Goal: Navigation & Orientation: Find specific page/section

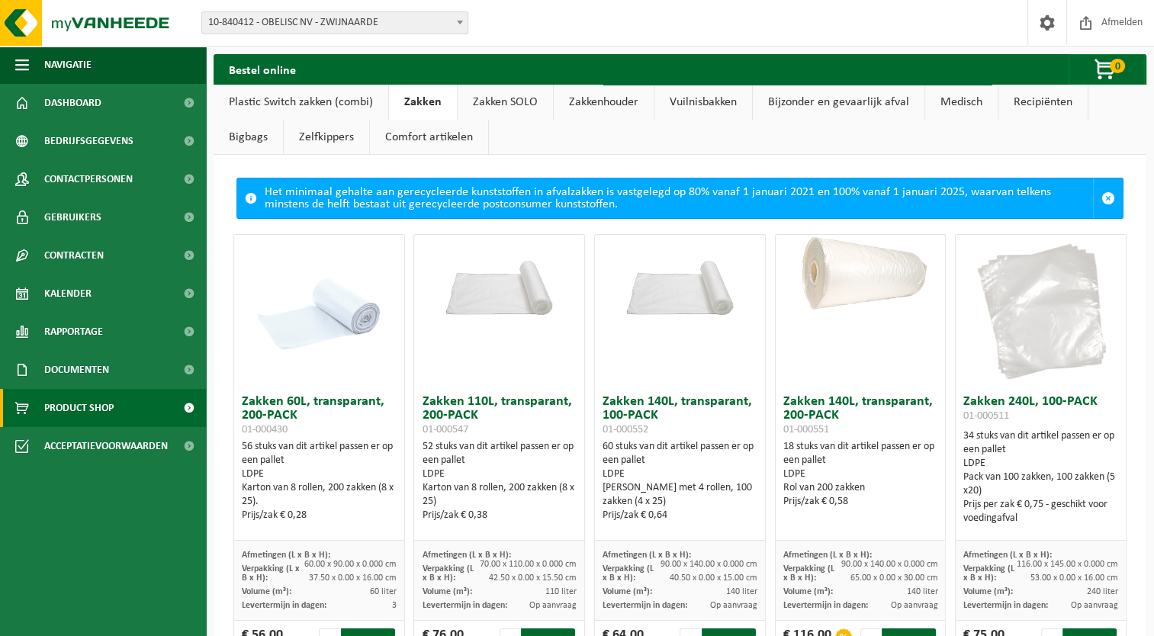
click at [491, 98] on link "Zakken SOLO" at bounding box center [505, 102] width 95 height 35
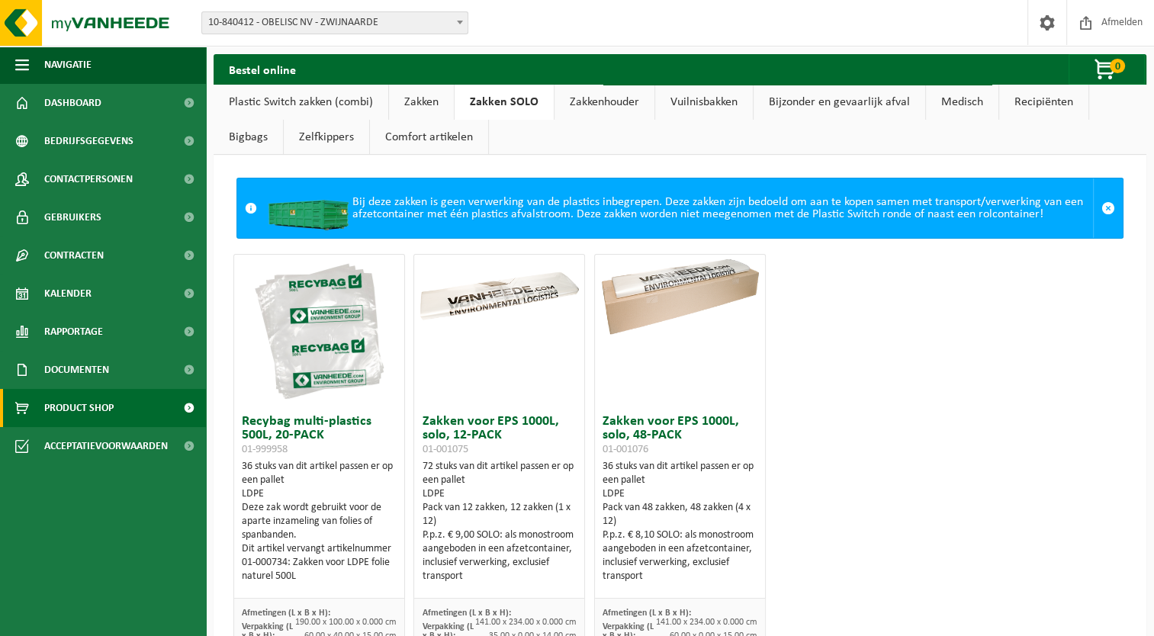
click at [613, 102] on link "Zakkenhouder" at bounding box center [604, 102] width 100 height 35
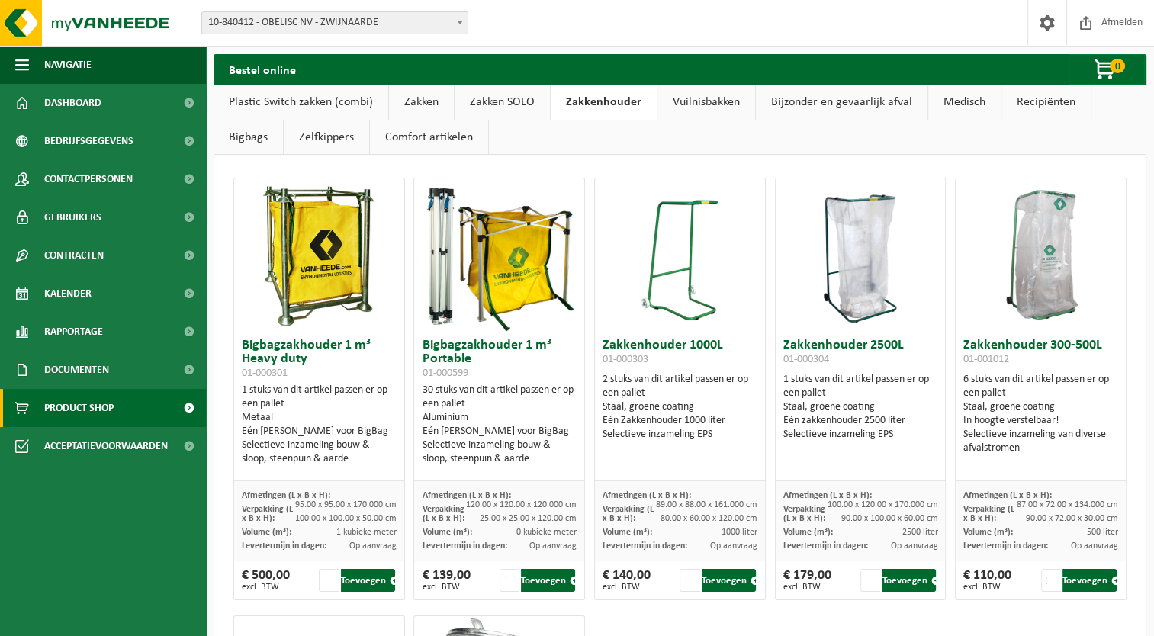
click at [725, 104] on link "Vuilnisbakken" at bounding box center [706, 102] width 98 height 35
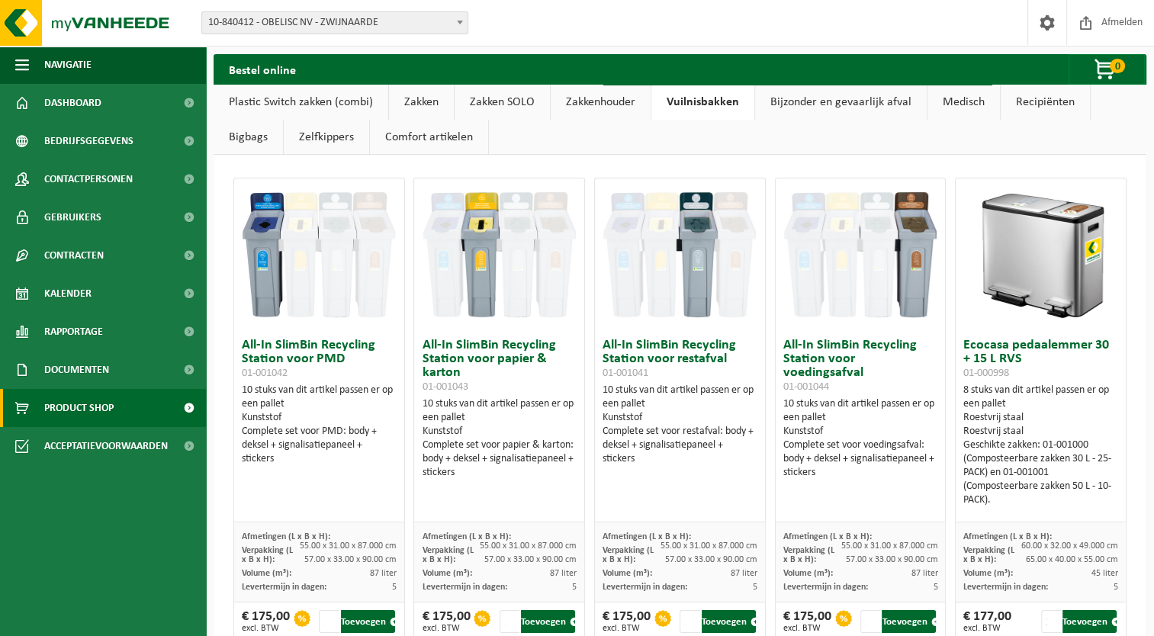
click at [483, 107] on link "Zakken SOLO" at bounding box center [502, 102] width 95 height 35
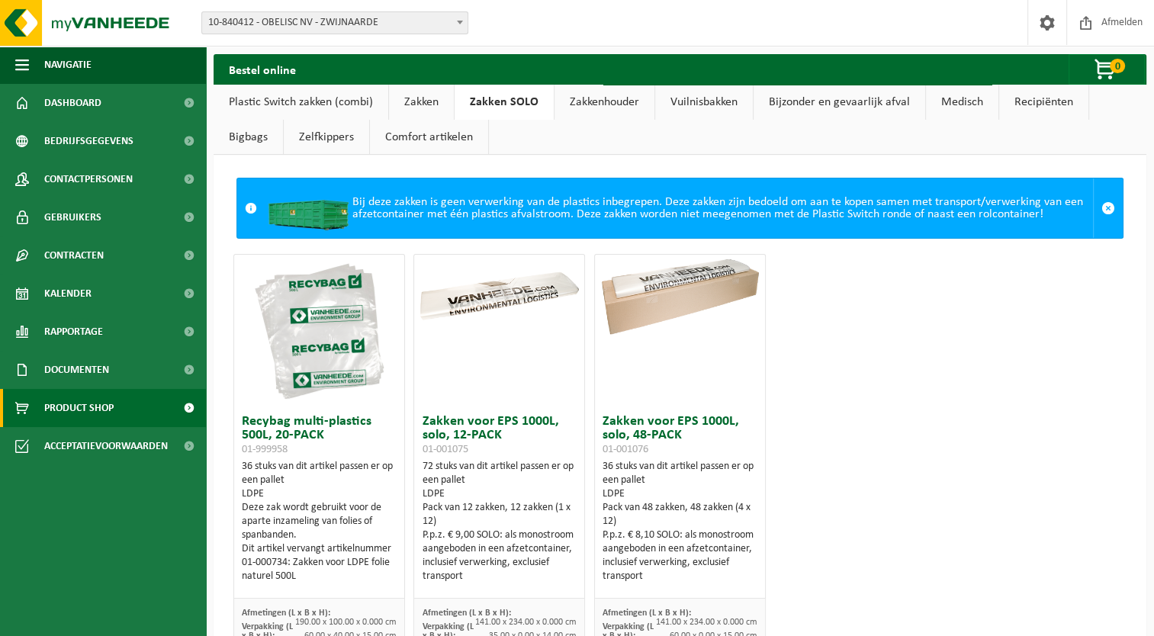
click at [403, 98] on link "Zakken" at bounding box center [421, 102] width 65 height 35
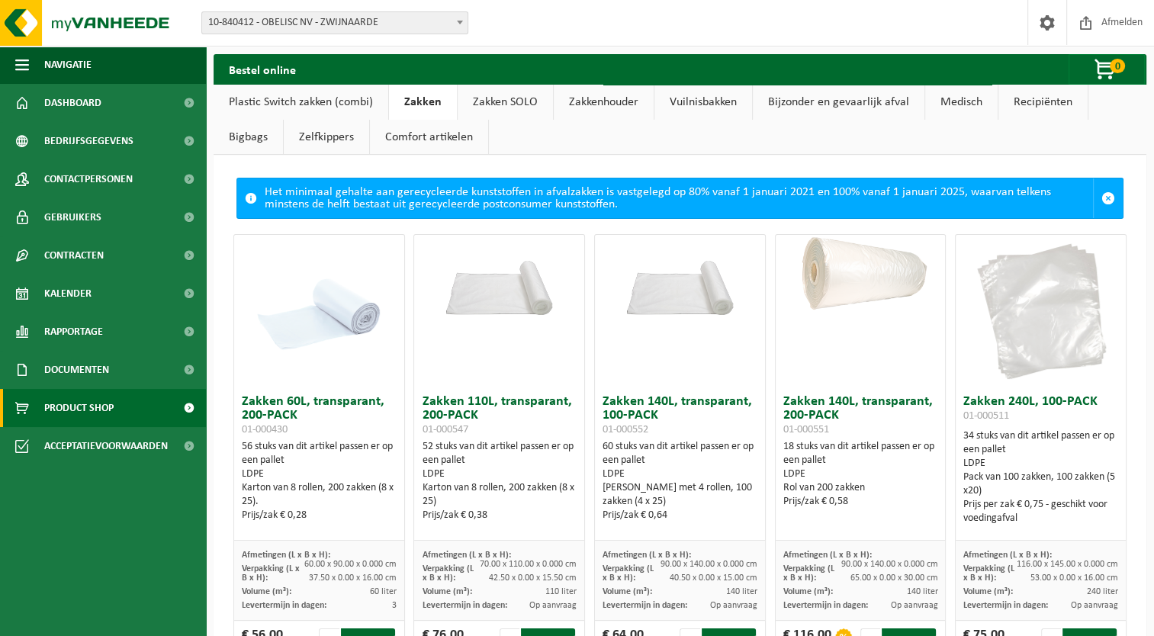
click at [336, 102] on link "Plastic Switch zakken (combi)" at bounding box center [301, 102] width 175 height 35
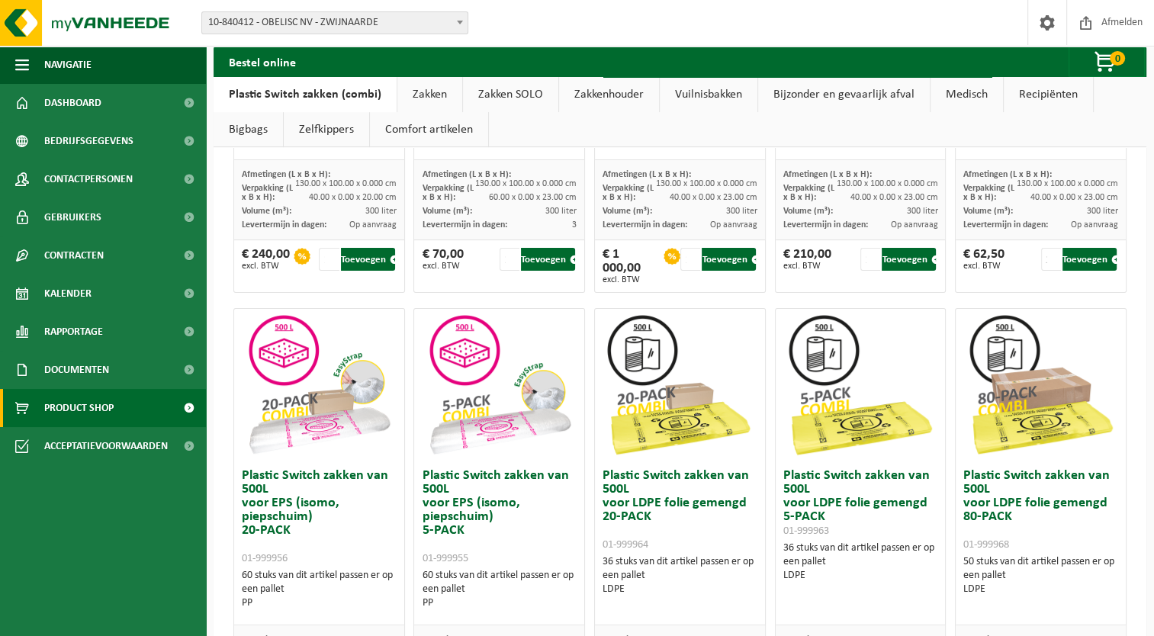
scroll to position [534, 0]
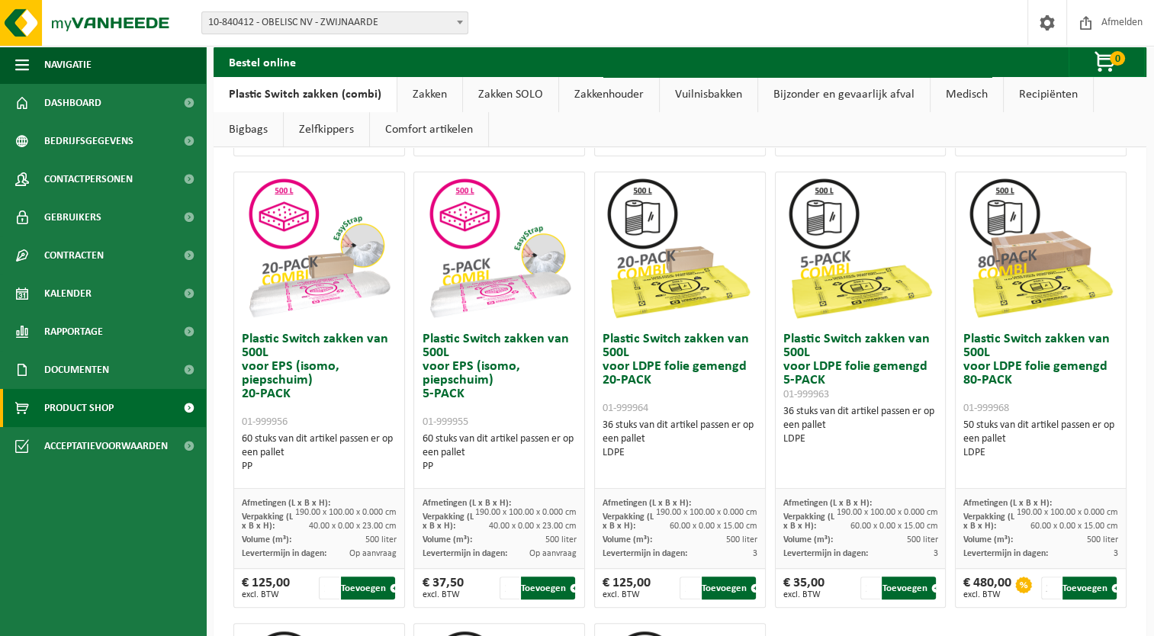
click at [424, 93] on link "Zakken" at bounding box center [429, 94] width 65 height 35
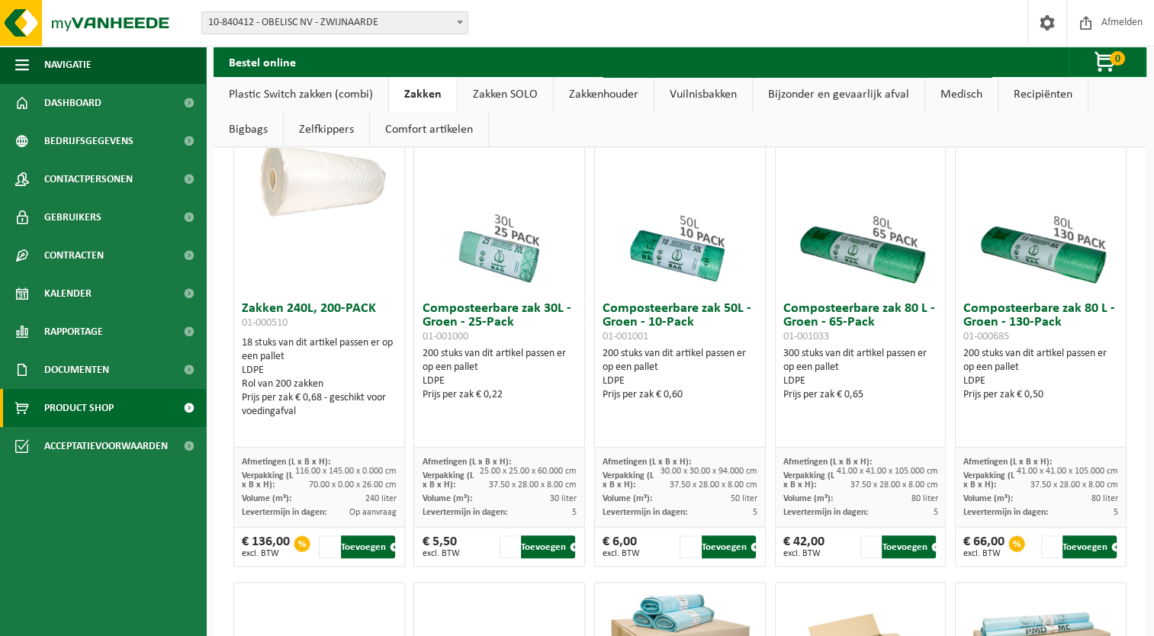
click at [263, 130] on link "Bigbags" at bounding box center [248, 129] width 69 height 35
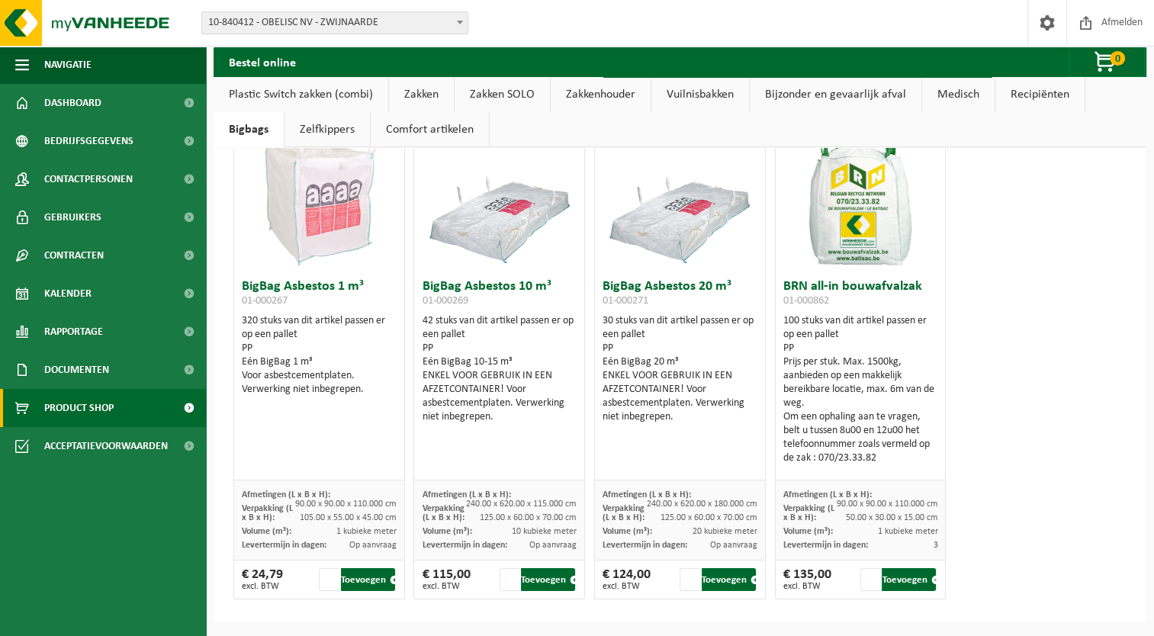
click at [1020, 95] on link "Recipiënten" at bounding box center [1039, 94] width 89 height 35
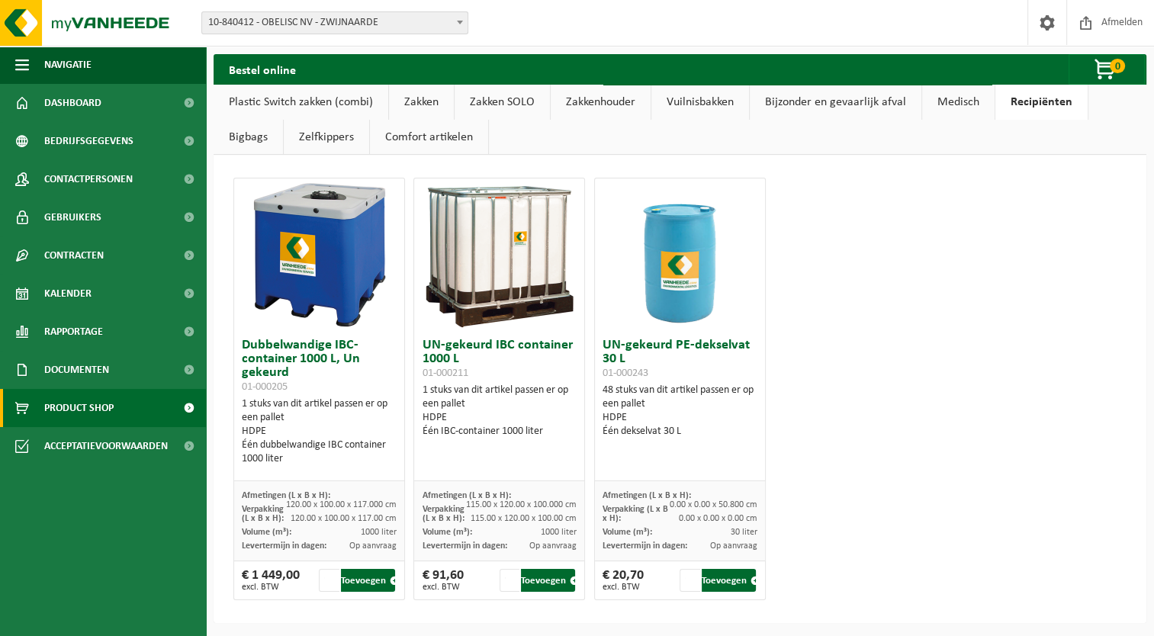
click at [967, 101] on link "Medisch" at bounding box center [958, 102] width 72 height 35
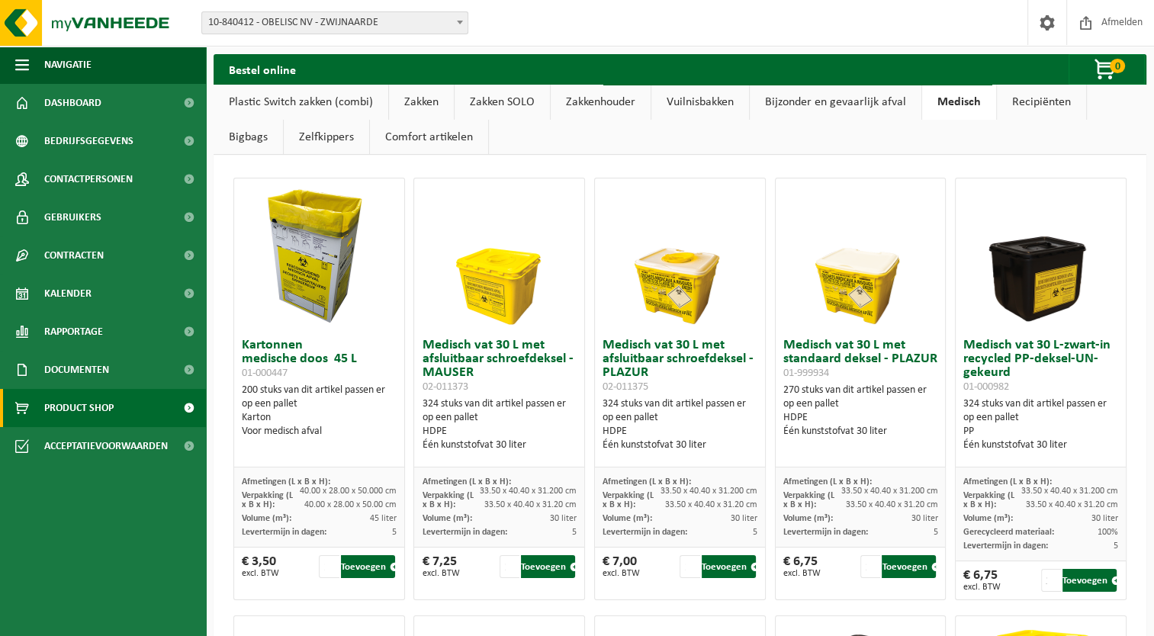
click at [855, 103] on link "Bijzonder en gevaarlijk afval" at bounding box center [836, 102] width 172 height 35
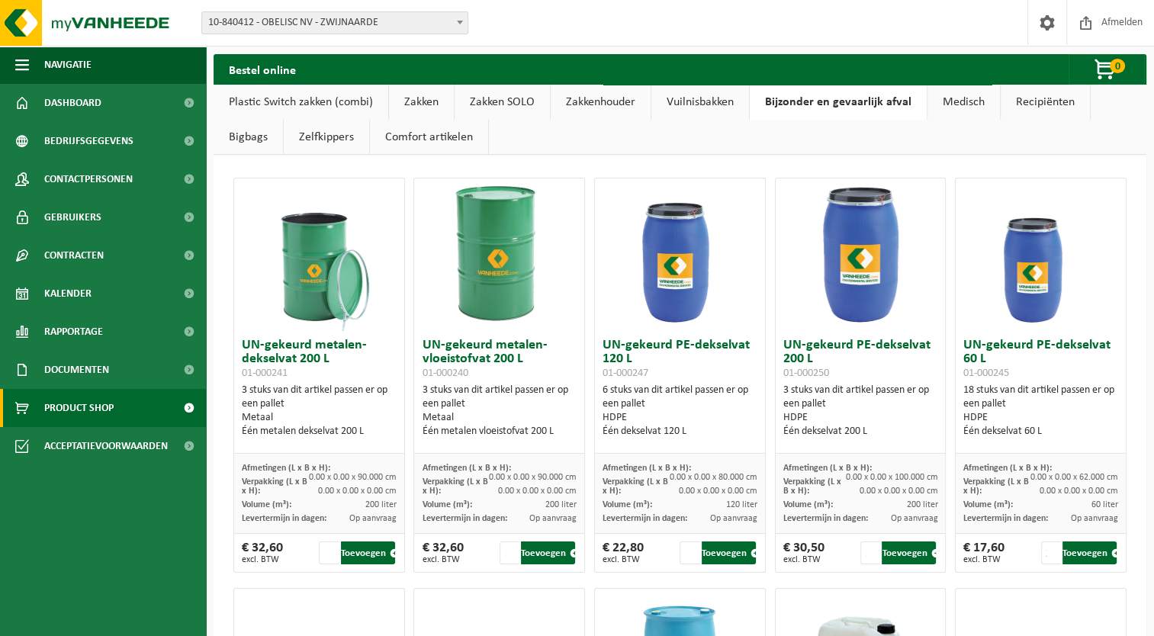
click at [696, 105] on link "Vuilnisbakken" at bounding box center [700, 102] width 98 height 35
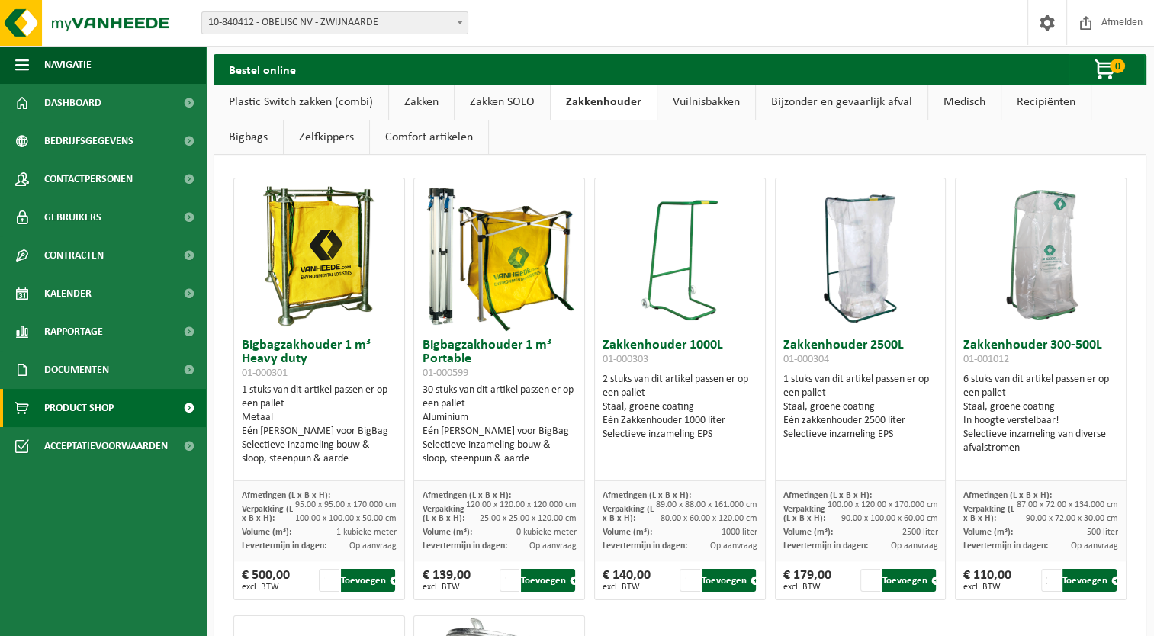
click at [497, 98] on link "Zakken SOLO" at bounding box center [502, 102] width 95 height 35
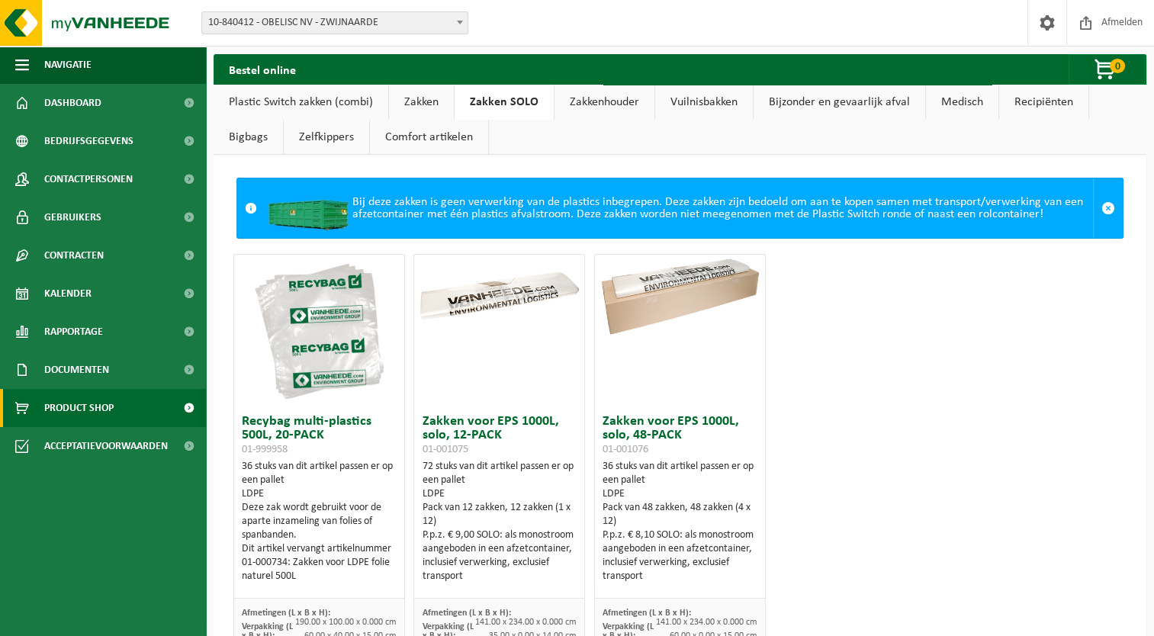
click at [418, 106] on link "Zakken" at bounding box center [421, 102] width 65 height 35
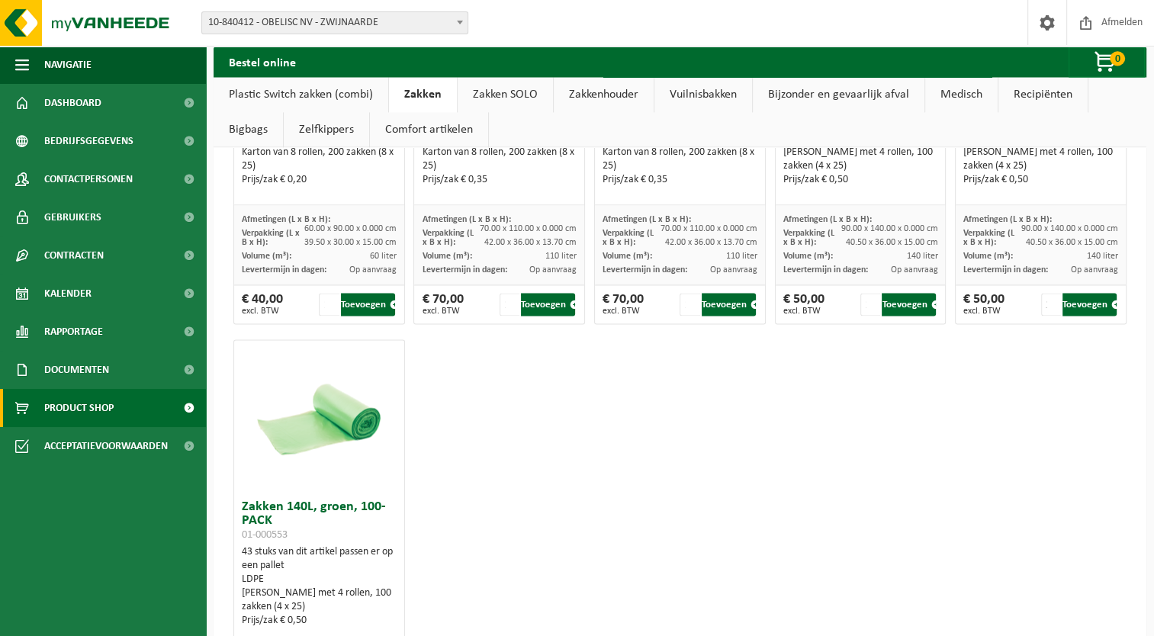
scroll to position [2135, 0]
